Goal: Task Accomplishment & Management: Manage account settings

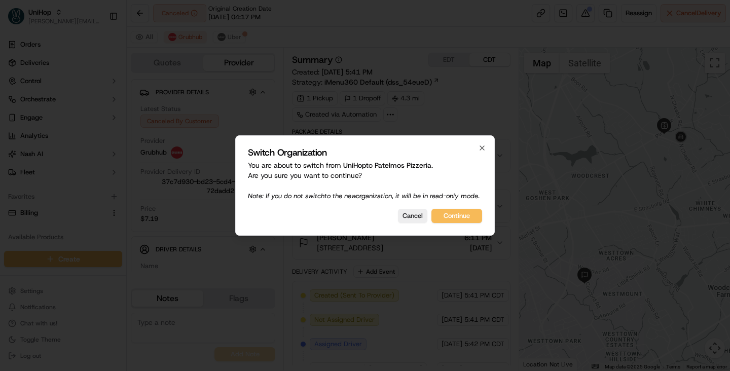
drag, startPoint x: 449, startPoint y: 222, endPoint x: 353, endPoint y: 95, distance: 158.9
click at [449, 222] on button "Continue" at bounding box center [456, 216] width 51 height 14
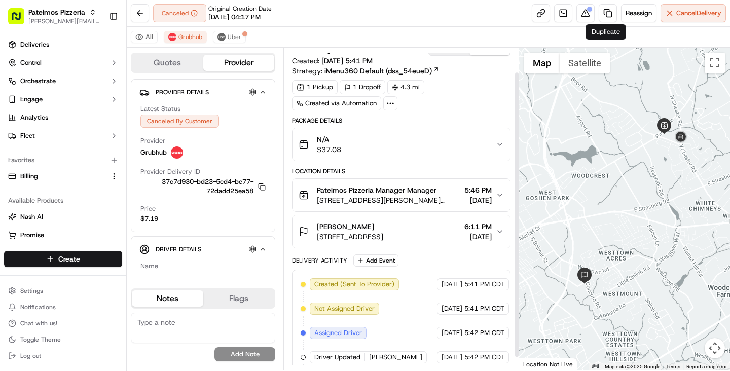
scroll to position [42, 0]
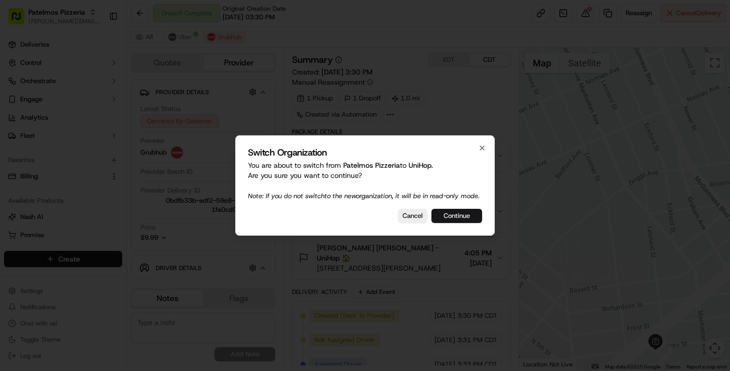
click at [448, 222] on button "Continue" at bounding box center [456, 216] width 51 height 14
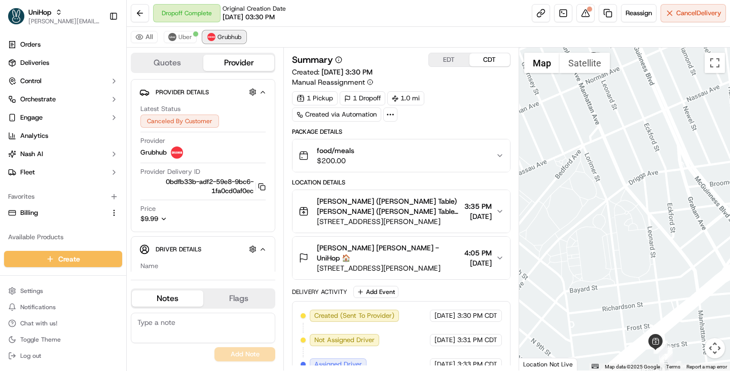
click at [226, 39] on span "Grubhub" at bounding box center [229, 37] width 24 height 8
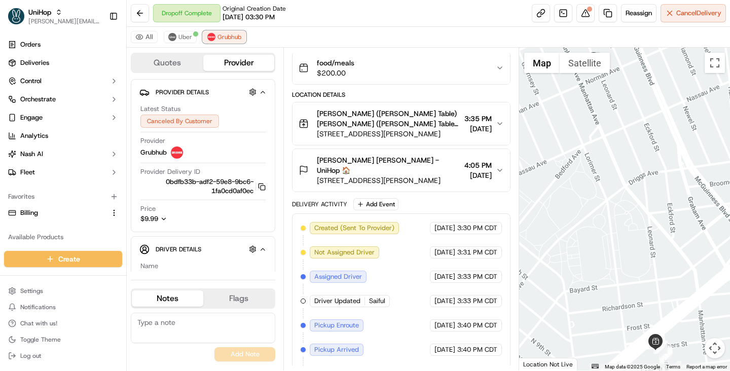
scroll to position [111, 0]
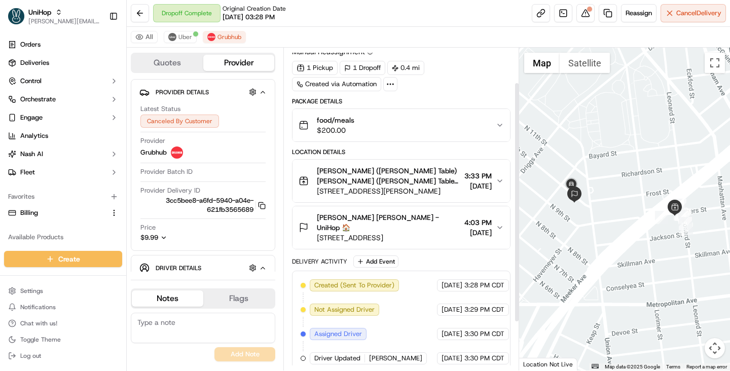
scroll to position [111, 0]
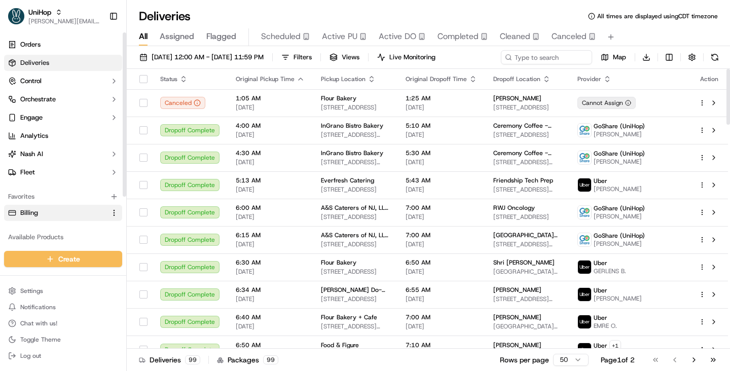
click at [77, 206] on button "Billing" at bounding box center [63, 213] width 118 height 16
click at [63, 210] on link "Billing" at bounding box center [57, 212] width 98 height 9
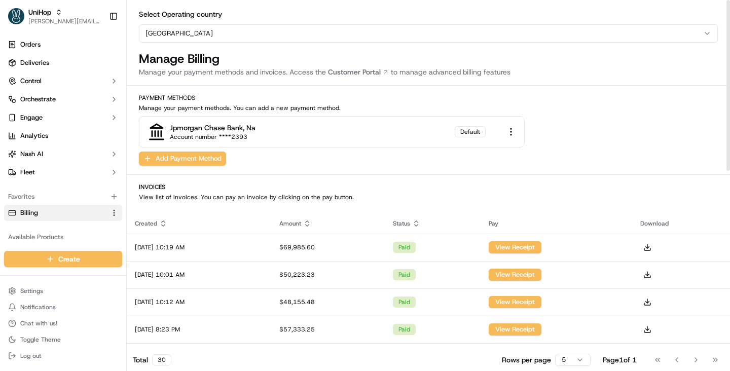
click at [225, 35] on html "UniHop [PERSON_NAME][EMAIL_ADDRESS][DOMAIN_NAME] Toggle Sidebar Orders Deliveri…" at bounding box center [365, 185] width 730 height 371
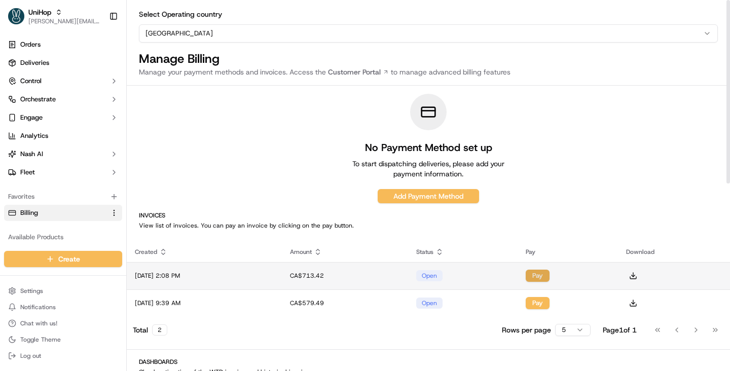
click at [549, 277] on button "Pay" at bounding box center [538, 276] width 24 height 12
